Goal: Transaction & Acquisition: Purchase product/service

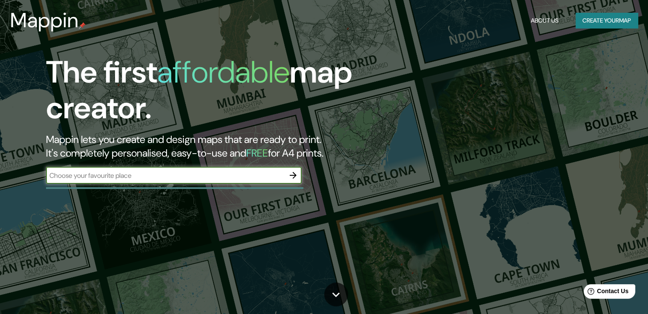
click at [203, 176] on input "text" at bounding box center [165, 176] width 238 height 10
type input "[GEOGRAPHIC_DATA]"
click at [295, 178] on icon "button" at bounding box center [293, 175] width 10 height 10
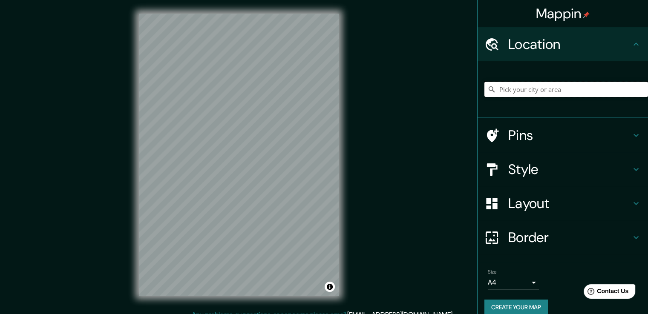
click at [534, 95] on input "Pick your city or area" at bounding box center [566, 89] width 164 height 15
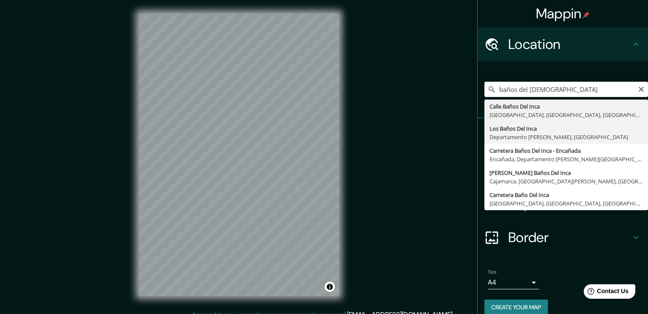
type input "Los Baños Del Inca, Departamento [PERSON_NAME][GEOGRAPHIC_DATA], [GEOGRAPHIC_DA…"
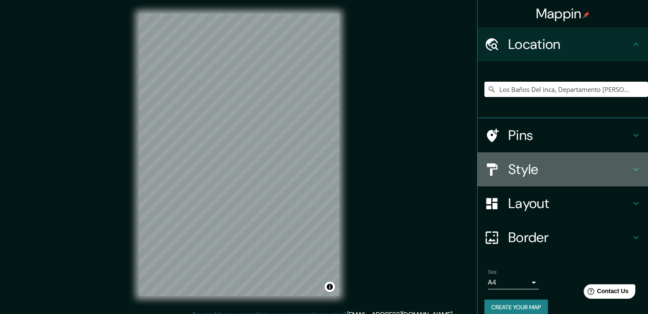
click at [566, 162] on h4 "Style" at bounding box center [569, 169] width 123 height 17
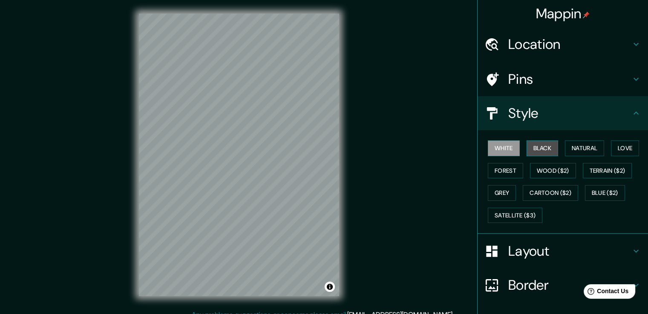
click at [533, 149] on button "Black" at bounding box center [542, 149] width 32 height 16
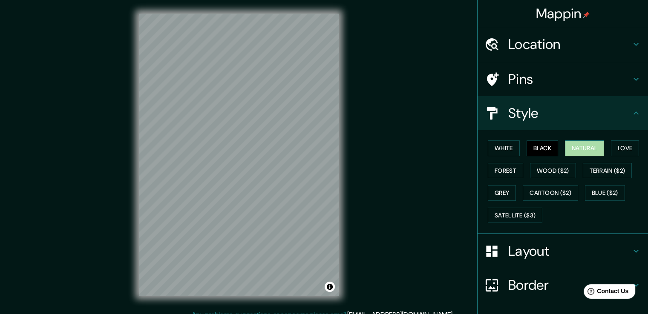
click at [569, 148] on button "Natural" at bounding box center [584, 149] width 39 height 16
click at [619, 148] on button "Love" at bounding box center [625, 149] width 28 height 16
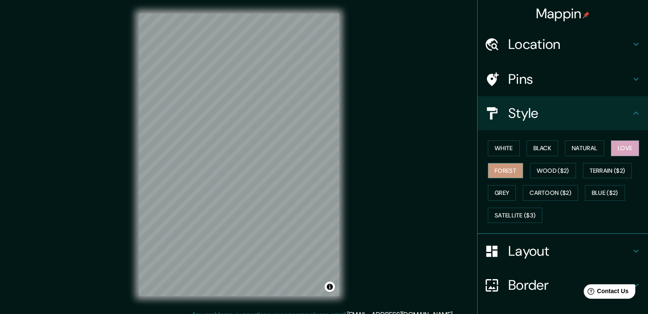
click at [491, 166] on button "Forest" at bounding box center [505, 171] width 35 height 16
drag, startPoint x: 502, startPoint y: 193, endPoint x: 596, endPoint y: 172, distance: 96.0
click at [503, 193] on button "Grey" at bounding box center [502, 193] width 28 height 16
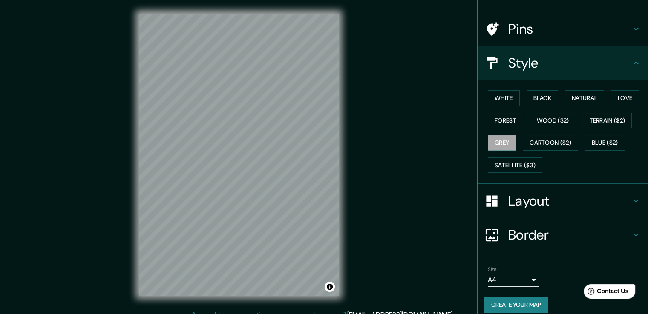
scroll to position [58, 0]
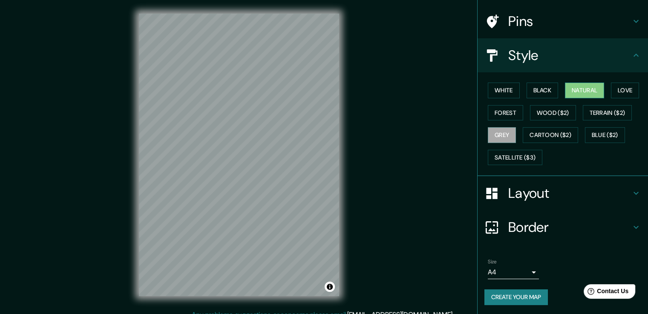
drag, startPoint x: 625, startPoint y: 91, endPoint x: 598, endPoint y: 91, distance: 27.3
click at [625, 91] on button "Love" at bounding box center [625, 91] width 28 height 16
click at [587, 91] on button "Natural" at bounding box center [584, 91] width 39 height 16
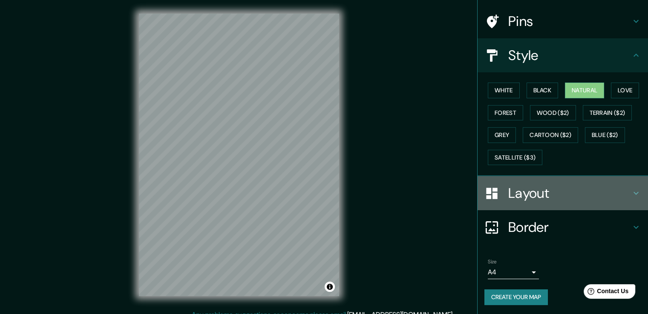
click at [514, 195] on h4 "Layout" at bounding box center [569, 193] width 123 height 17
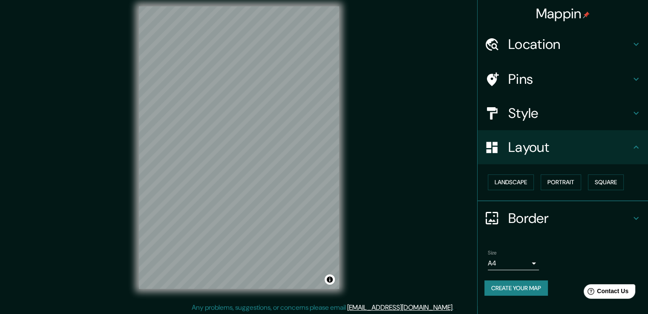
scroll to position [9, 0]
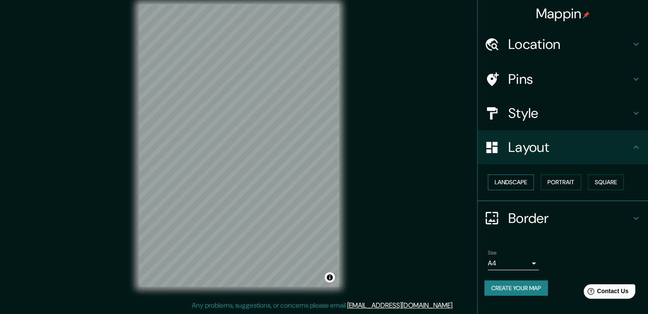
click at [519, 185] on button "Landscape" at bounding box center [511, 183] width 46 height 16
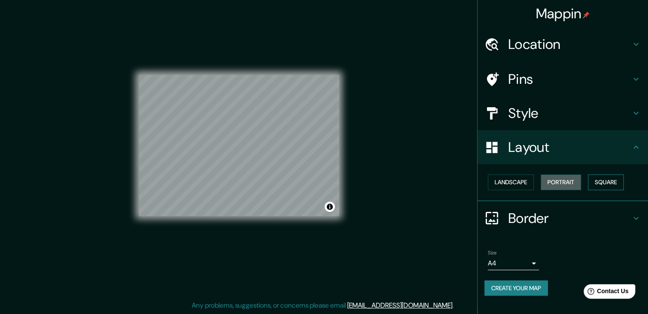
drag, startPoint x: 567, startPoint y: 182, endPoint x: 606, endPoint y: 180, distance: 39.2
click at [567, 181] on button "Portrait" at bounding box center [560, 183] width 40 height 16
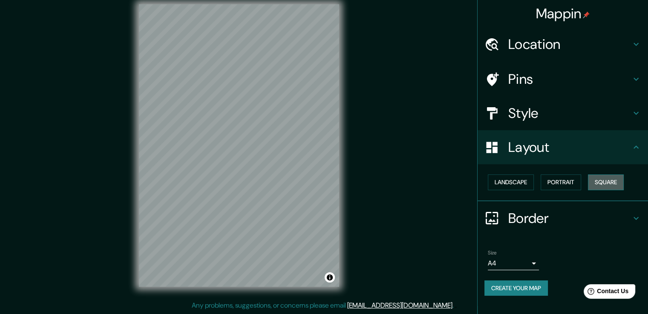
click at [609, 180] on button "Square" at bounding box center [606, 183] width 36 height 16
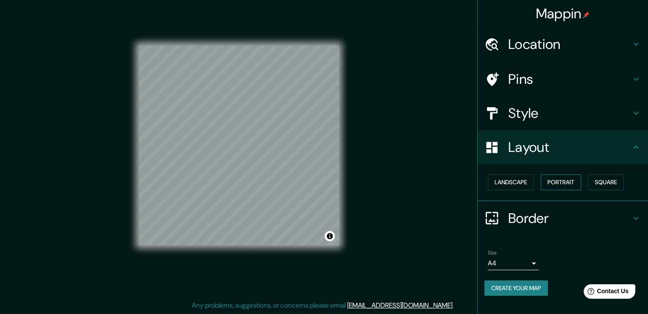
click at [557, 183] on button "Portrait" at bounding box center [560, 183] width 40 height 16
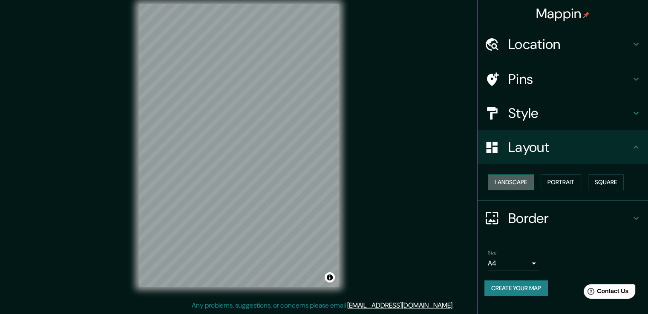
click at [519, 180] on button "Landscape" at bounding box center [511, 183] width 46 height 16
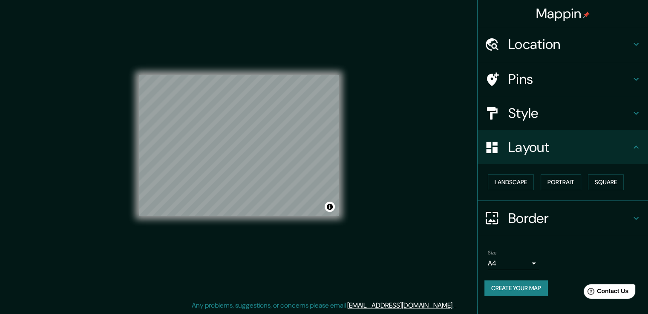
click at [564, 225] on h4 "Border" at bounding box center [569, 218] width 123 height 17
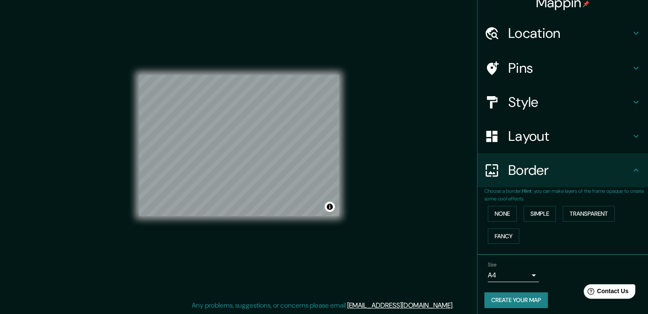
scroll to position [14, 0]
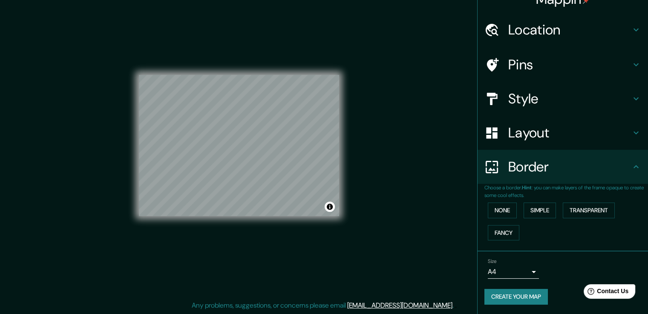
click at [577, 164] on h4 "Border" at bounding box center [569, 166] width 123 height 17
click at [516, 264] on body "Mappin Location [GEOGRAPHIC_DATA], [GEOGRAPHIC_DATA][PERSON_NAME], [GEOGRAPHIC_…" at bounding box center [324, 148] width 648 height 314
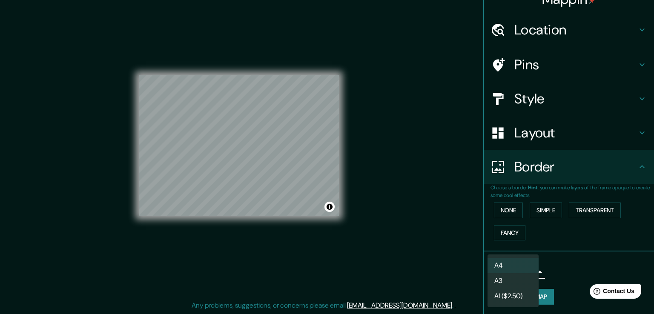
click at [568, 256] on div at bounding box center [327, 157] width 654 height 314
